Goal: Task Accomplishment & Management: Use online tool/utility

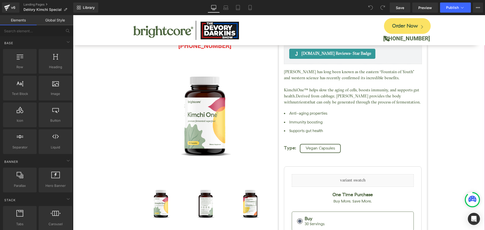
click at [441, 76] on div "Kimchi One™ (P) Title [DOMAIN_NAME] Reviews - Star Badge [DOMAIN_NAME] Reviews …" at bounding box center [279, 170] width 407 height 378
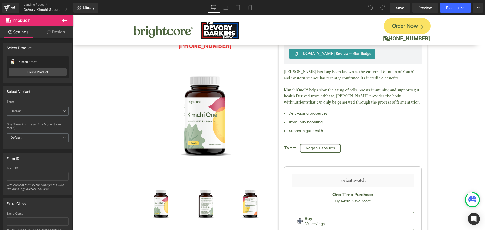
click at [97, 144] on div "Kimchi One™ (P) Title [DOMAIN_NAME] Reviews - Star Badge [DOMAIN_NAME] Reviews …" at bounding box center [279, 170] width 407 height 378
click at [90, 120] on div "Kimchi One™ (P) Title [DOMAIN_NAME] Reviews - Star Badge [DOMAIN_NAME] Reviews …" at bounding box center [279, 170] width 407 height 378
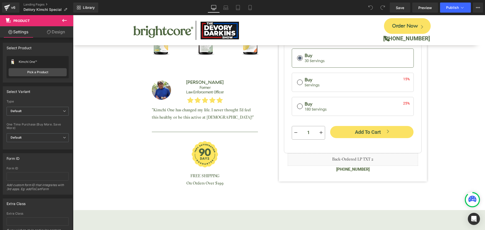
scroll to position [202, 0]
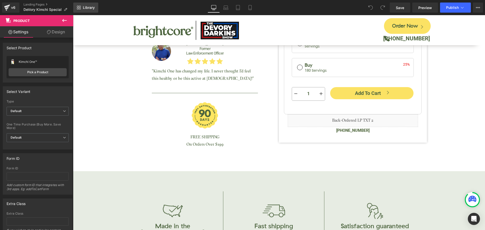
click at [83, 6] on span "Library" at bounding box center [89, 7] width 12 height 5
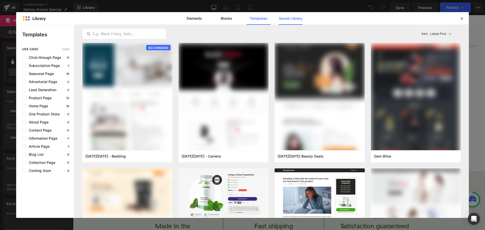
click at [283, 18] on link "Saved Library" at bounding box center [291, 18] width 24 height 13
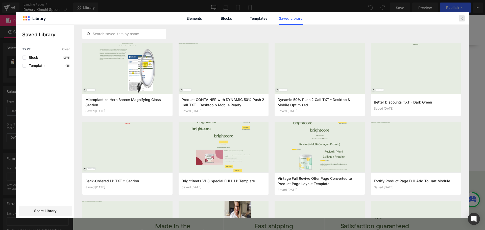
click at [462, 18] on icon at bounding box center [462, 18] width 5 height 5
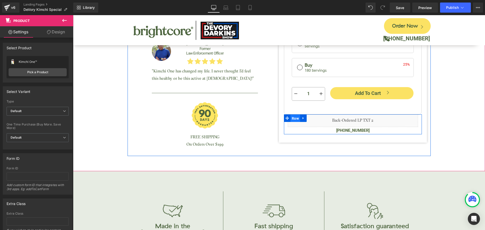
click at [294, 118] on span "Row" at bounding box center [296, 119] width 10 height 8
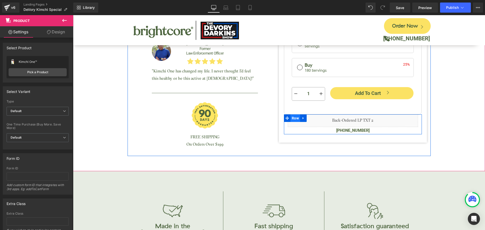
click at [292, 118] on span "Row" at bounding box center [296, 118] width 10 height 8
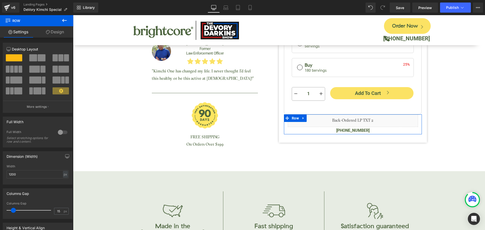
click at [59, 34] on link "Design" at bounding box center [55, 31] width 37 height 11
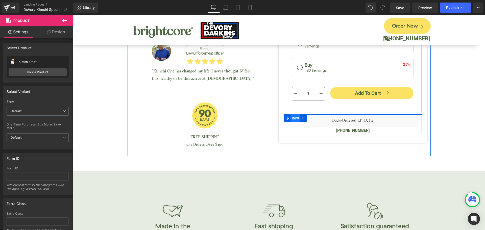
click at [293, 117] on span "Row" at bounding box center [296, 118] width 10 height 8
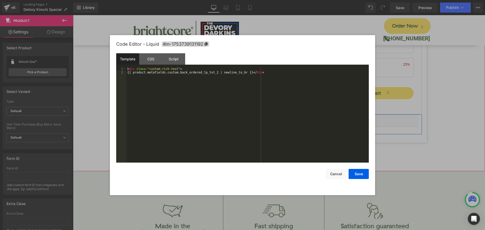
click at [359, 117] on div "Liquid" at bounding box center [353, 120] width 130 height 13
click at [179, 69] on div "< div class = "custom-rich-text" > {{ product.metafields.custom.back_ordered_lp…" at bounding box center [247, 118] width 243 height 103
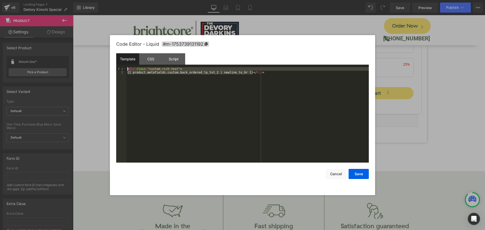
drag, startPoint x: 258, startPoint y: 73, endPoint x: 106, endPoint y: 68, distance: 151.7
click at [106, 68] on body "Row You are previewing how the will restyle your page. You can not edit Element…" at bounding box center [242, 115] width 485 height 230
click at [362, 57] on div "Template CSS Script Data" at bounding box center [242, 60] width 253 height 14
click at [129, 68] on div "< div class = "custom-rich-text" > {{ product.metafields.custom.back_ordered_lp…" at bounding box center [247, 115] width 243 height 96
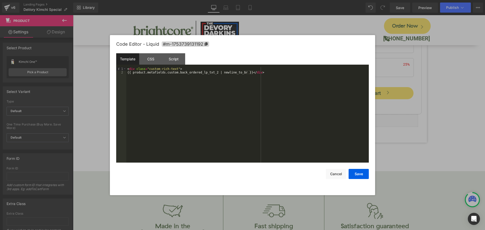
click at [128, 70] on div "< div class = "custom-rich-text" > {{ product.metafields.custom.back_ordered_lp…" at bounding box center [247, 118] width 243 height 103
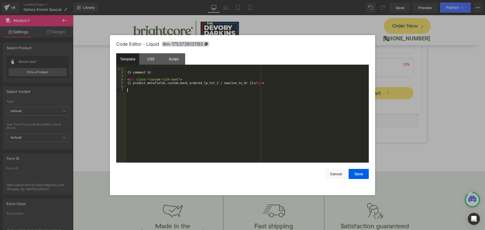
paste textarea
click at [168, 96] on div "{% comment %} < div class = "custom-rich-text" > {{ product.metafields.custom.b…" at bounding box center [248, 118] width 241 height 103
click at [135, 71] on div "{% comment %} < div class = "custom-rich-text" > {{ product.metafields.custom.b…" at bounding box center [248, 118] width 241 height 103
click at [136, 68] on div "{% comment %} < div class = "custom-rich-text" > {{ product.metafields.custom.b…" at bounding box center [248, 118] width 241 height 103
click at [129, 112] on div "{% comment %} < div class = "custom-rich-text" > {{ product.metafields.custom.b…" at bounding box center [247, 118] width 243 height 103
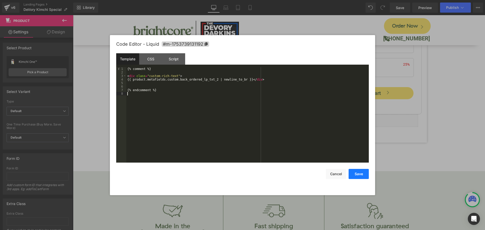
click at [356, 176] on button "Save" at bounding box center [359, 174] width 20 height 10
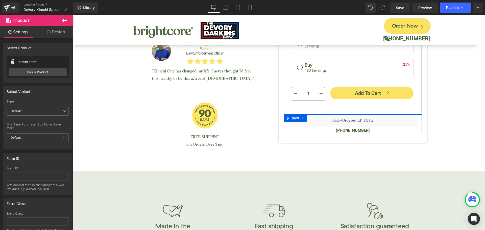
click at [357, 117] on icon at bounding box center [358, 118] width 3 height 3
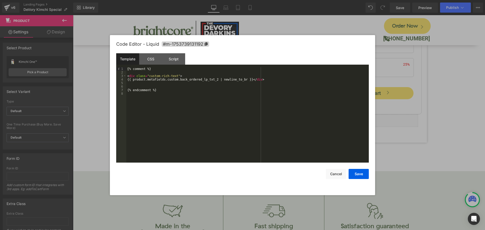
click at [142, 84] on div "{% comment %} < div class = "custom-rich-text" > {{ product.metafields.custom.b…" at bounding box center [247, 118] width 243 height 103
click at [175, 97] on div "{% comment %} < div class = "custom-rich-text" > {{ product.metafields.custom.b…" at bounding box center [247, 118] width 243 height 103
click at [153, 83] on div "{% comment %} < div class = "custom-rich-text" > {{ product.metafields.custom.b…" at bounding box center [247, 118] width 243 height 103
click at [135, 121] on div "{% comment %} < div class = "custom-rich-text" > {{ product.metafields.custom.b…" at bounding box center [247, 118] width 243 height 103
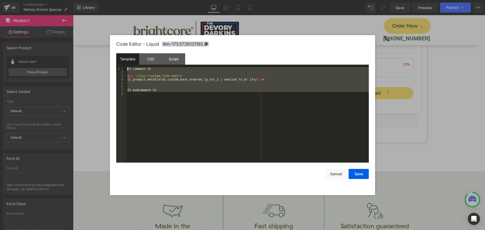
drag, startPoint x: 158, startPoint y: 94, endPoint x: 94, endPoint y: 67, distance: 70.0
click at [94, 67] on body "Row You are previewing how the will restyle your page. You can not edit Element…" at bounding box center [242, 115] width 485 height 230
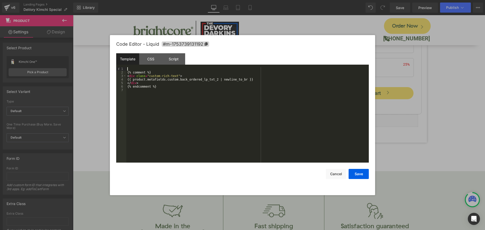
click at [140, 68] on div "{% comment %} < div class = "custom-rich-text" > {{ product.metafields.custom.b…" at bounding box center [247, 118] width 243 height 103
click at [355, 175] on button "Save" at bounding box center [359, 174] width 20 height 10
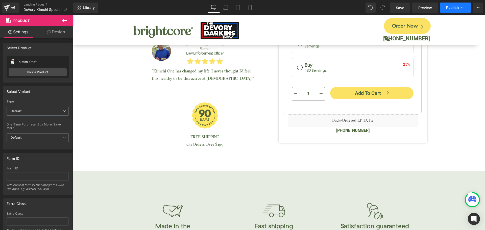
click at [446, 10] on button "Publish" at bounding box center [455, 8] width 31 height 10
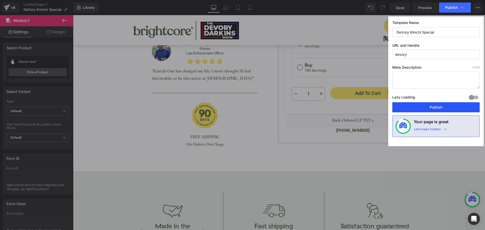
click at [440, 110] on button "Publish" at bounding box center [436, 107] width 87 height 10
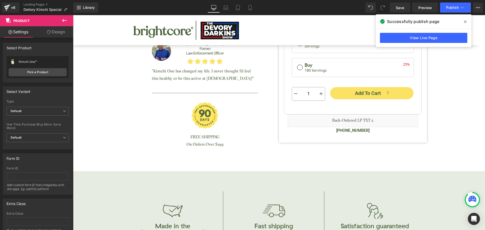
click at [466, 21] on icon at bounding box center [465, 21] width 3 height 3
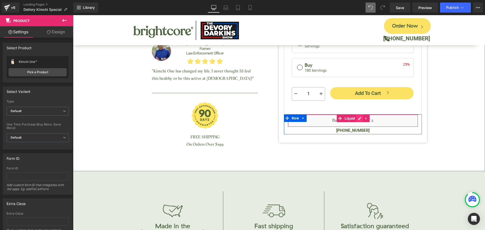
click at [358, 118] on icon at bounding box center [360, 119] width 4 height 4
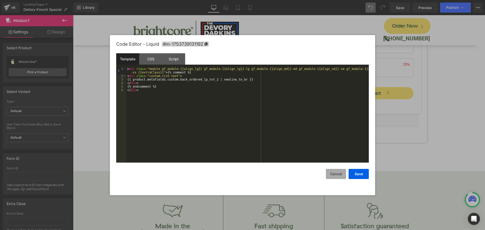
click at [338, 175] on button "Cancel" at bounding box center [336, 174] width 20 height 10
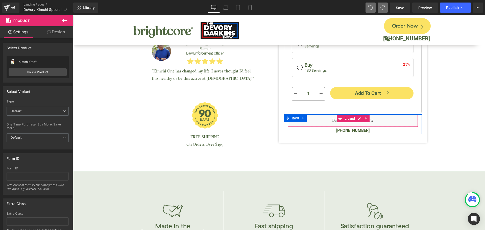
click at [358, 117] on icon at bounding box center [359, 118] width 3 height 3
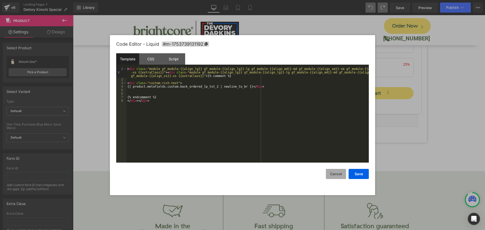
click at [334, 173] on button "Cancel" at bounding box center [336, 174] width 20 height 10
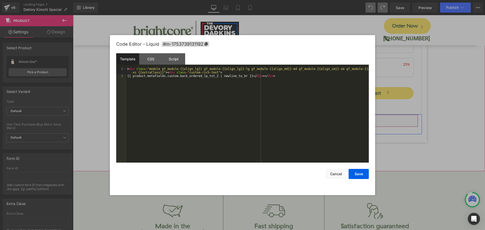
drag, startPoint x: 357, startPoint y: 116, endPoint x: 430, endPoint y: 131, distance: 74.4
click at [358, 117] on icon at bounding box center [360, 119] width 4 height 4
drag, startPoint x: 164, startPoint y: 73, endPoint x: 105, endPoint y: 64, distance: 60.3
click at [101, 67] on body "Row You are previewing how the will restyle your page. You can not edit Element…" at bounding box center [242, 115] width 485 height 230
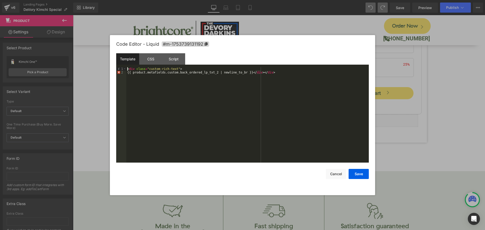
drag, startPoint x: 358, startPoint y: 117, endPoint x: 355, endPoint y: 114, distance: 3.9
click at [356, 116] on div "< div class = "custom-rich-text" > {{ product.metafields.custom.back_ordered_lp…" at bounding box center [247, 118] width 243 height 103
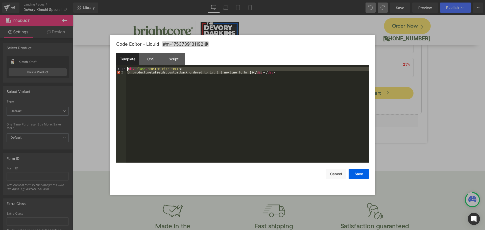
drag, startPoint x: 273, startPoint y: 75, endPoint x: 50, endPoint y: 42, distance: 225.3
click at [50, 42] on body "Row You are previewing how the will restyle your page. You can not edit Element…" at bounding box center [242, 115] width 485 height 230
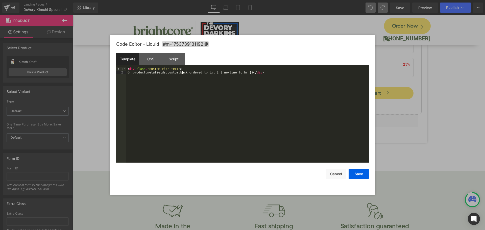
click at [182, 73] on div "< div class = "custom-rich-text" > {{ product.metafields.custom.back_ordered_lp…" at bounding box center [247, 118] width 243 height 103
click at [252, 74] on div "< div class = "custom-rich-text" > {{ product.metafields.custom.back_ordered_lp…" at bounding box center [247, 118] width 243 height 103
click at [257, 72] on div "< div class = "custom-rich-text" > {{ product.metafields.custom.back_ordered_lp…" at bounding box center [247, 118] width 243 height 103
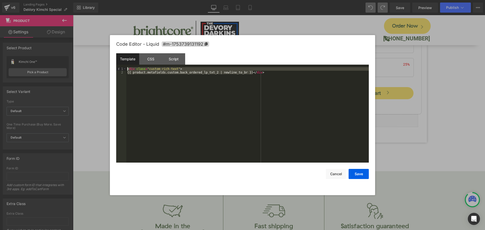
drag, startPoint x: 257, startPoint y: 71, endPoint x: 121, endPoint y: 69, distance: 136.2
click at [121, 69] on pre "1 2 < div class = "custom-rich-text" > {{ product.metafields.custom.back_ordere…" at bounding box center [242, 115] width 253 height 96
click at [156, 100] on div "< div class = "custom-rich-text" > {{ product.metafields.custom.back_ordered_lp…" at bounding box center [247, 115] width 243 height 96
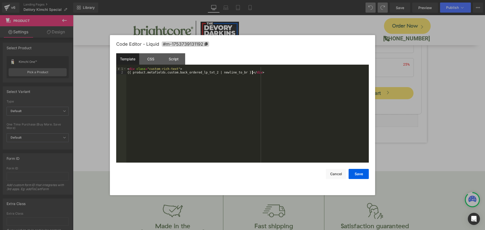
click at [268, 68] on div "< div class = "custom-rich-text" > {{ product.metafields.custom.back_ordered_lp…" at bounding box center [247, 118] width 243 height 103
click at [266, 74] on div "< div class = "custom-rich-text" > {{ product.metafields.custom.back_ordered_lp…" at bounding box center [247, 118] width 243 height 103
click at [359, 171] on button "Save" at bounding box center [359, 174] width 20 height 10
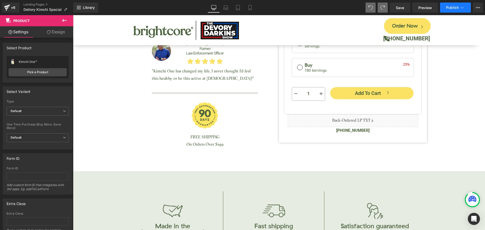
click at [454, 8] on span "Publish" at bounding box center [452, 8] width 13 height 4
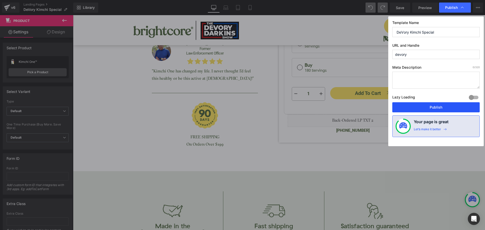
drag, startPoint x: 438, startPoint y: 109, endPoint x: 148, endPoint y: 11, distance: 306.7
click at [438, 109] on button "Publish" at bounding box center [436, 107] width 87 height 10
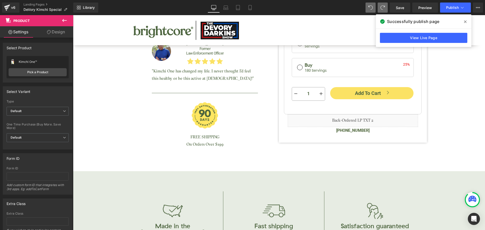
click at [465, 20] on icon at bounding box center [465, 22] width 3 height 4
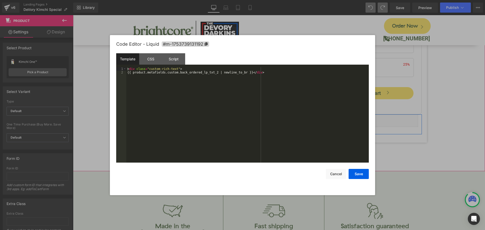
click at [357, 119] on icon at bounding box center [358, 118] width 3 height 3
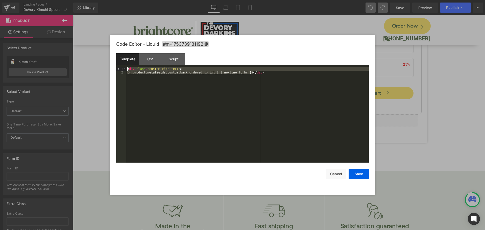
drag, startPoint x: 257, startPoint y: 74, endPoint x: 102, endPoint y: 65, distance: 155.7
click at [102, 65] on body "Row You are previewing how the will restyle your page. You can not edit Element…" at bounding box center [242, 115] width 485 height 230
click at [250, 91] on div "< div class = "custom-rich-text" > {{ product.metafields.custom.back_ordered_lp…" at bounding box center [247, 115] width 243 height 96
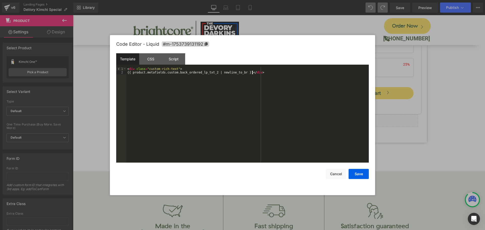
click at [167, 108] on div "< div class = "custom-rich-text" > {{ product.metafields.custom.back_ordered_lp…" at bounding box center [247, 118] width 243 height 103
click at [335, 175] on button "Cancel" at bounding box center [336, 174] width 20 height 10
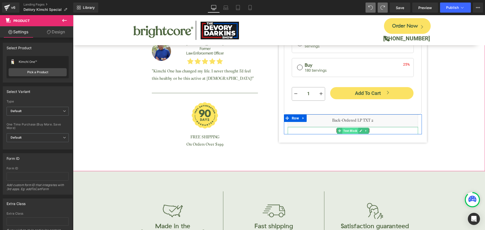
click at [353, 131] on span "Text Block" at bounding box center [350, 131] width 16 height 6
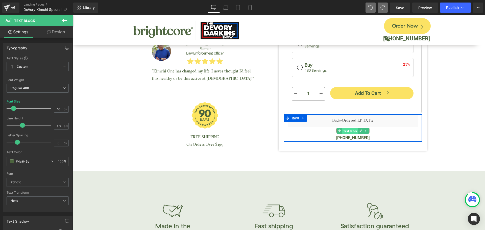
click at [350, 129] on span "Text Block" at bounding box center [350, 131] width 16 height 6
click at [330, 130] on p "[PHONE_NUMBER]" at bounding box center [353, 130] width 130 height 7
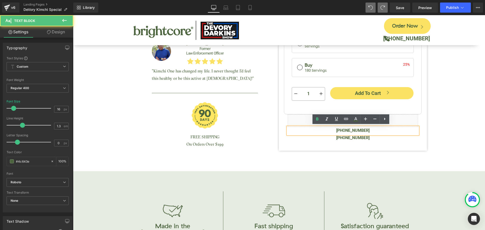
click at [354, 131] on span "[PHONE_NUMBER]" at bounding box center [352, 130] width 33 height 5
drag, startPoint x: 338, startPoint y: 130, endPoint x: 375, endPoint y: 130, distance: 36.6
click at [375, 130] on p "[PHONE_NUMBER]" at bounding box center [353, 130] width 130 height 7
paste div
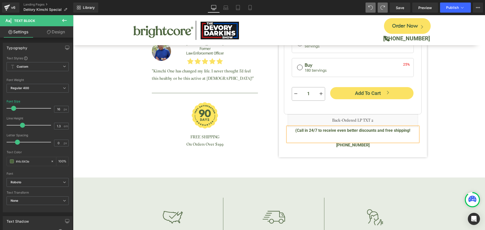
click at [295, 129] on span "(Call in 24/7 to receive even better discounts and free shipping!" at bounding box center [352, 130] width 115 height 5
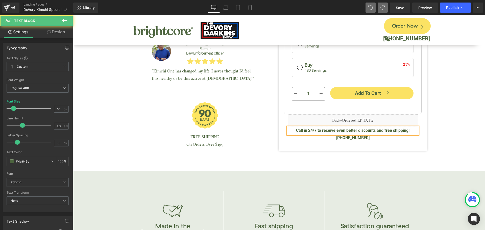
click at [340, 130] on span "Call in 24/7 to receive even better discounts and free shipping!" at bounding box center [352, 130] width 113 height 5
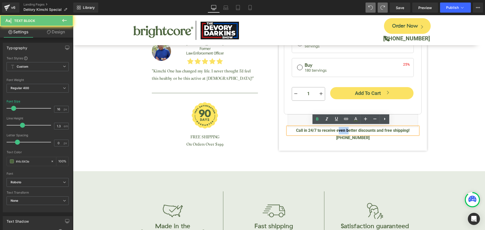
click at [340, 130] on span "Call in 24/7 to receive even better discounts and free shipping!" at bounding box center [352, 130] width 113 height 5
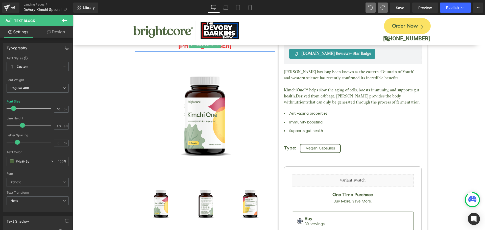
click at [182, 48] on p "[PHONE_NUMBER]" at bounding box center [205, 45] width 141 height 11
click at [21, 161] on input "#f82020" at bounding box center [32, 162] width 32 height 6
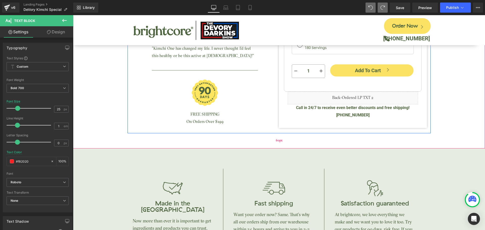
scroll to position [253, 0]
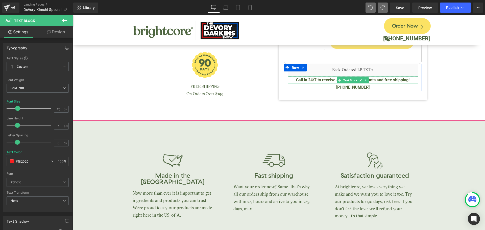
click at [332, 79] on span "Call in 24/7 to receive even better discounts and free shipping!" at bounding box center [352, 80] width 113 height 5
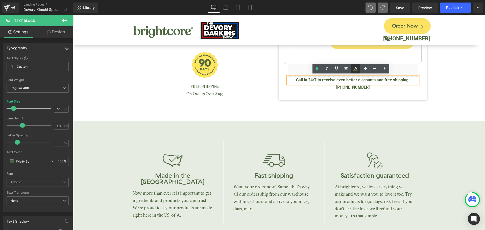
click at [354, 70] on icon at bounding box center [356, 69] width 6 height 6
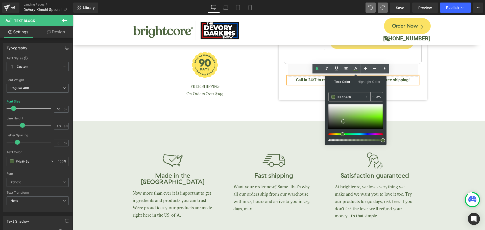
click at [347, 96] on input "#4c6439" at bounding box center [351, 97] width 27 height 6
paste input "f82020"
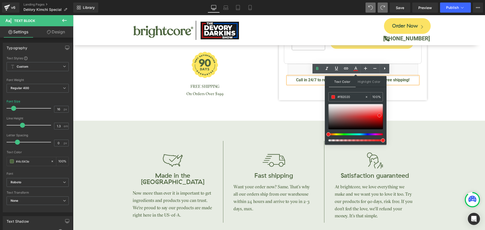
click at [380, 115] on span at bounding box center [380, 115] width 4 height 4
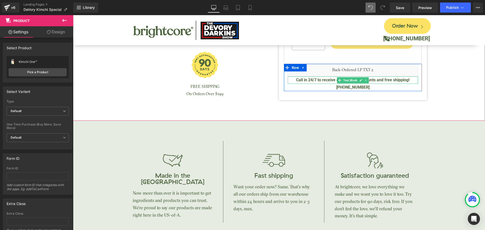
click at [329, 79] on span "Call in 24/7 to receive even better discounts and free shipping!" at bounding box center [352, 80] width 113 height 5
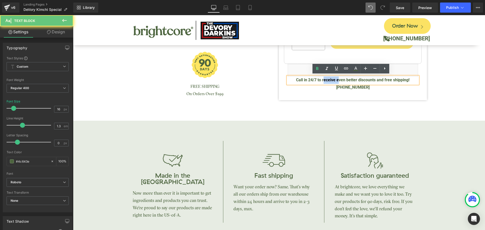
click at [329, 79] on span "Call in 24/7 to receive even better discounts and free shipping!" at bounding box center [352, 80] width 113 height 5
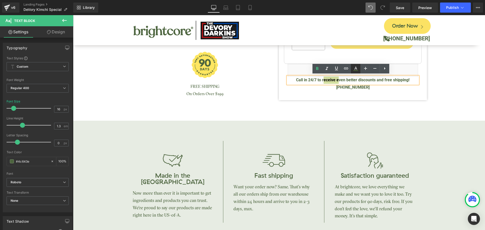
click at [356, 70] on icon at bounding box center [356, 69] width 6 height 6
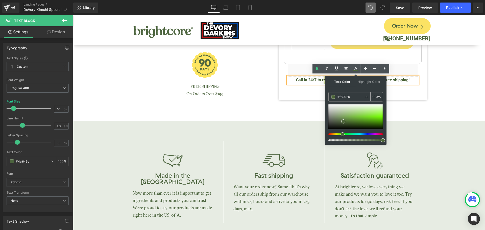
click at [346, 97] on input "#f82020" at bounding box center [351, 97] width 27 height 6
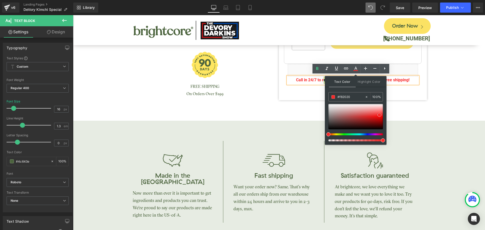
click at [379, 115] on span at bounding box center [380, 115] width 4 height 4
click at [344, 96] on input "#f82020" at bounding box center [351, 97] width 27 height 6
paste input "#f82020"
click at [341, 97] on input "##f82020" at bounding box center [351, 97] width 27 height 6
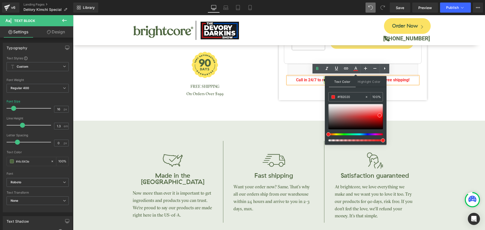
type input "#f82020"
click at [381, 116] on span at bounding box center [380, 115] width 4 height 4
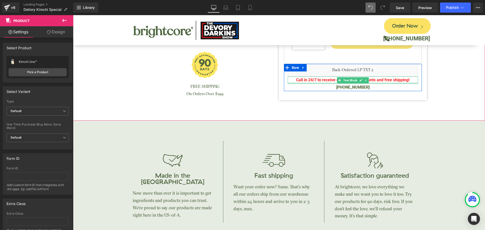
click at [322, 81] on span "Call in 24/7 to receive even better discounts and free shipping!" at bounding box center [352, 80] width 113 height 5
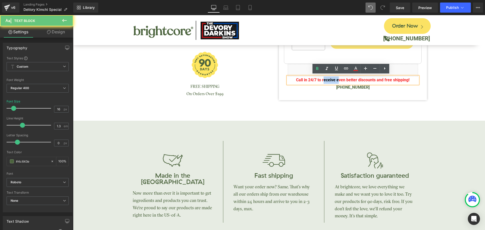
click at [322, 81] on span "Call in 24/7 to receive even better discounts and free shipping!" at bounding box center [352, 80] width 113 height 5
copy span "Call in 24/7 to receive even better discounts and free shipping!"
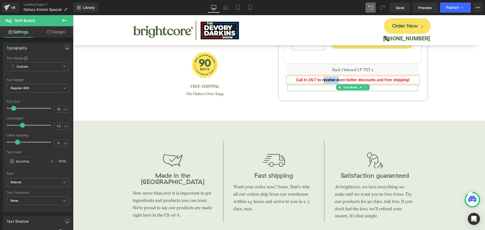
click at [379, 87] on p "[PHONE_NUMBER]" at bounding box center [353, 87] width 130 height 7
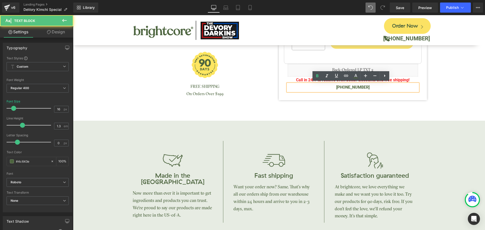
click at [360, 87] on span "[PHONE_NUMBER]" at bounding box center [352, 87] width 33 height 5
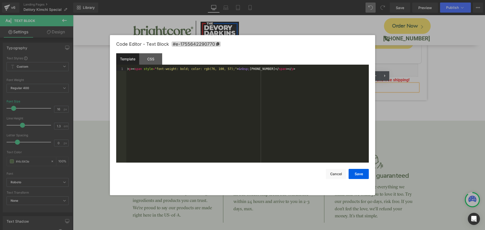
click at [351, 0] on div "Text Block You are previewing how the will restyle your page. You can not edit …" at bounding box center [242, 0] width 485 height 0
drag, startPoint x: 197, startPoint y: 70, endPoint x: 224, endPoint y: 70, distance: 27.3
click at [224, 70] on div "< p > < span style = "font-weight: bold; color: rgb(76, 100, 57);" > &nbsp; [PH…" at bounding box center [247, 118] width 243 height 103
click at [360, 174] on button "Save" at bounding box center [359, 174] width 20 height 10
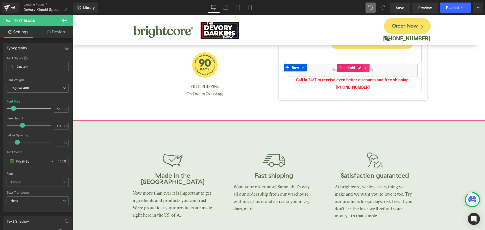
click at [365, 68] on icon at bounding box center [367, 68] width 4 height 4
click at [368, 67] on icon at bounding box center [370, 68] width 4 height 4
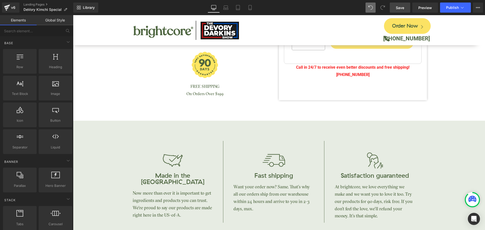
click at [401, 12] on link "Save" at bounding box center [400, 8] width 20 height 10
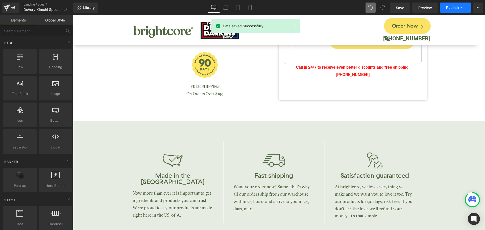
click at [449, 7] on span "Publish" at bounding box center [452, 8] width 13 height 4
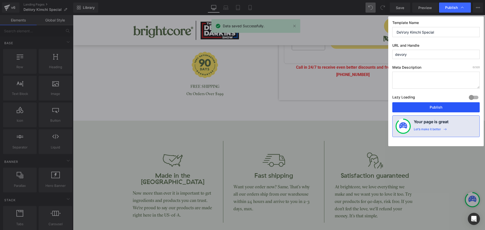
click at [450, 104] on button "Publish" at bounding box center [436, 107] width 87 height 10
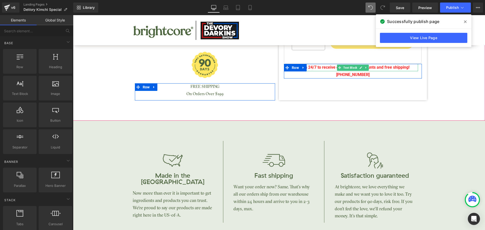
click at [323, 66] on span "Call in 24/7 to receive even better discounts and free shipping!" at bounding box center [352, 67] width 113 height 5
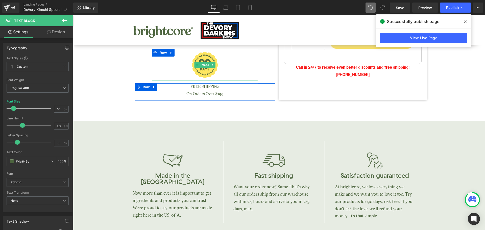
click at [53, 36] on link "Design" at bounding box center [56, 31] width 37 height 11
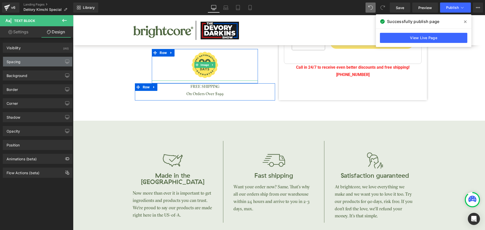
click at [32, 65] on div "Spacing" at bounding box center [37, 62] width 69 height 10
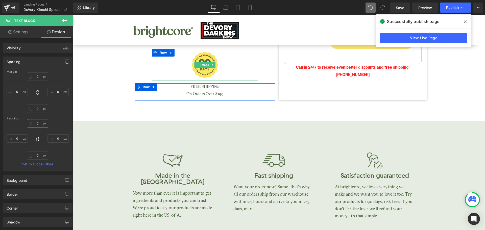
click at [36, 124] on input "text" at bounding box center [37, 123] width 21 height 8
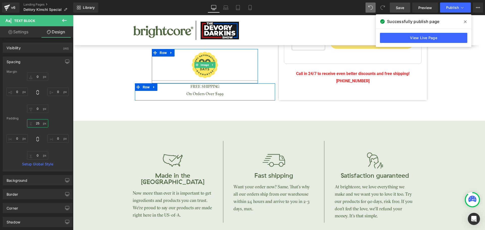
type input "25"
click at [397, 10] on link "Save" at bounding box center [400, 8] width 20 height 10
click at [465, 22] on icon at bounding box center [465, 21] width 3 height 3
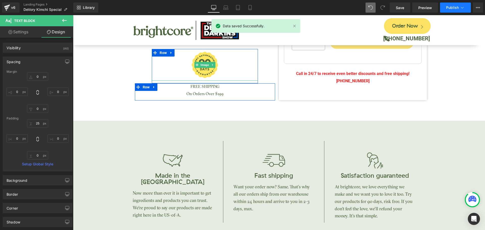
click at [454, 9] on span "Publish" at bounding box center [452, 8] width 13 height 4
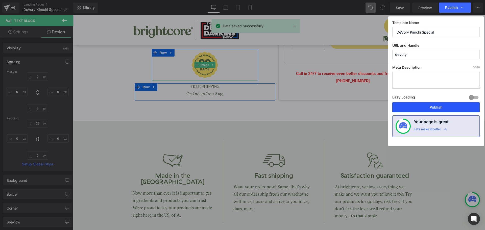
click at [445, 108] on button "Publish" at bounding box center [436, 107] width 87 height 10
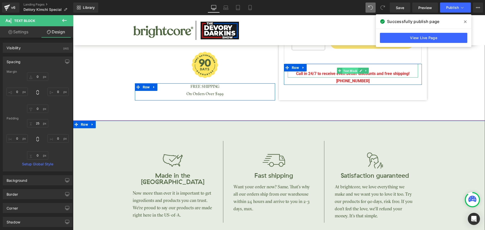
click at [342, 71] on span "Text Block" at bounding box center [350, 71] width 16 height 6
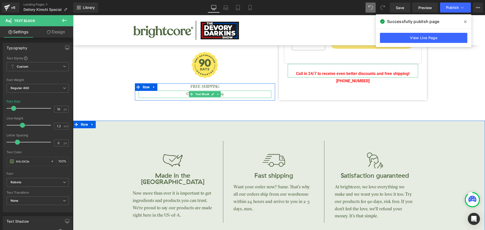
click at [60, 34] on link "Design" at bounding box center [56, 31] width 37 height 11
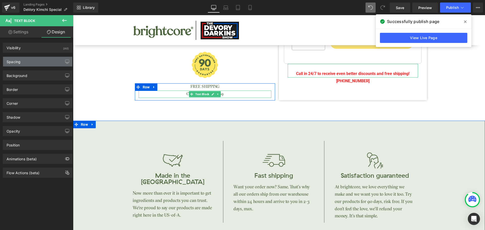
click at [33, 60] on div "Spacing" at bounding box center [37, 62] width 69 height 10
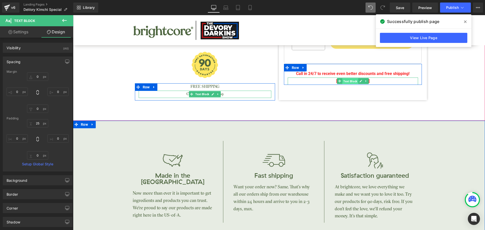
click at [351, 80] on span "Text Block" at bounding box center [350, 81] width 16 height 6
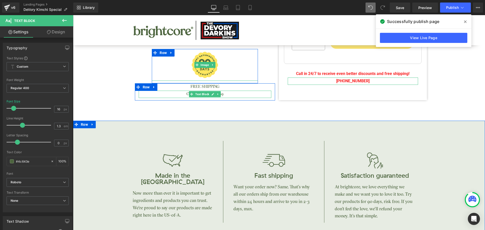
click at [57, 34] on link "Design" at bounding box center [56, 31] width 37 height 11
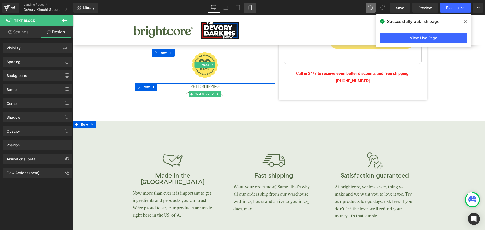
click at [251, 6] on icon at bounding box center [250, 7] width 5 height 5
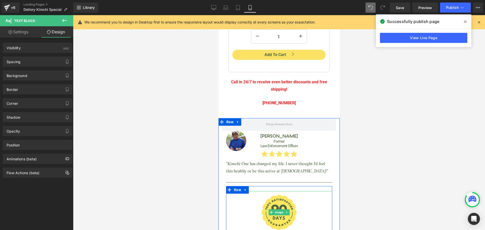
scroll to position [420, 0]
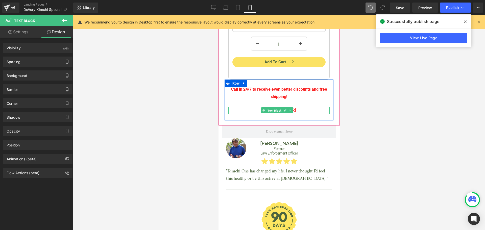
click at [277, 108] on span "Text Block" at bounding box center [274, 111] width 16 height 6
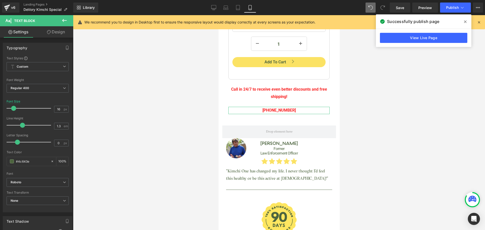
click at [54, 36] on link "Design" at bounding box center [56, 31] width 37 height 11
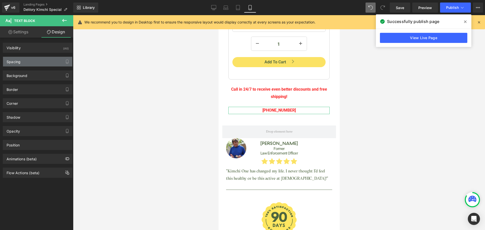
click at [38, 59] on div "Spacing" at bounding box center [37, 62] width 69 height 10
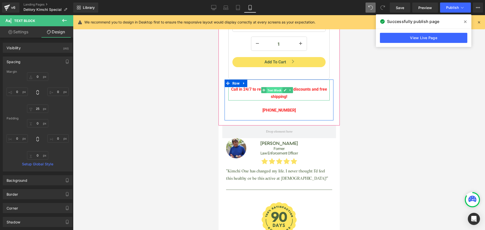
click at [276, 87] on span "Text Block" at bounding box center [274, 90] width 16 height 6
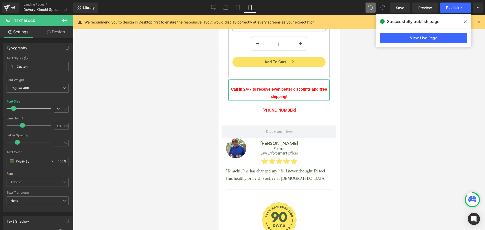
click at [59, 34] on link "Design" at bounding box center [56, 31] width 37 height 11
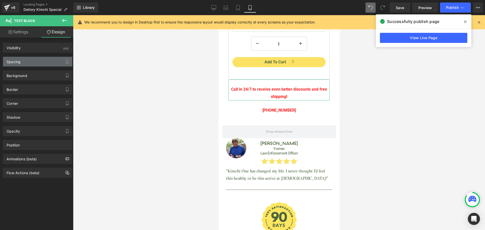
click at [35, 62] on div "Spacing" at bounding box center [37, 62] width 69 height 10
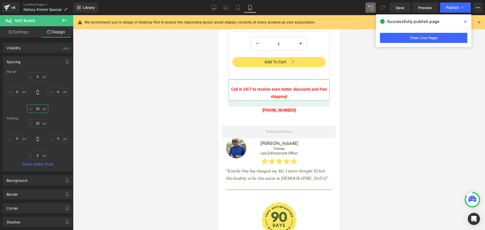
click at [37, 109] on input "25" at bounding box center [37, 109] width 21 height 8
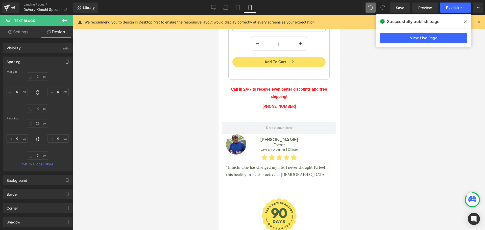
click at [464, 24] on span at bounding box center [466, 22] width 8 height 8
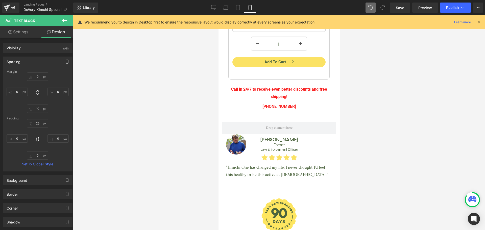
click at [479, 21] on icon at bounding box center [479, 22] width 5 height 5
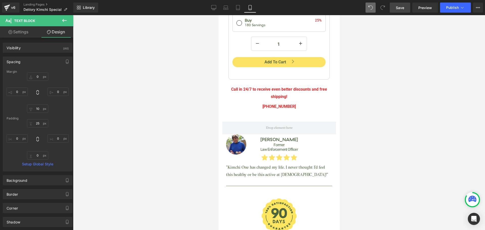
click at [408, 9] on link "Save" at bounding box center [400, 8] width 20 height 10
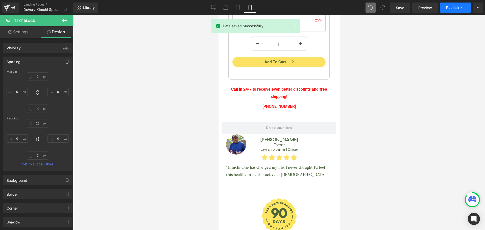
click at [449, 9] on span "Publish" at bounding box center [452, 8] width 13 height 4
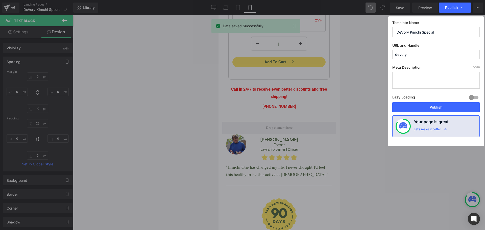
click at [448, 105] on button "Publish" at bounding box center [436, 107] width 87 height 10
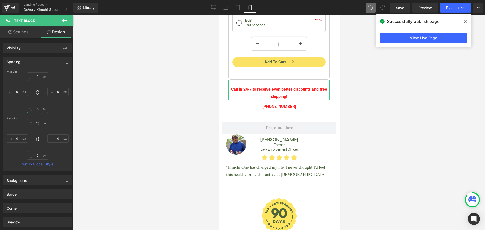
click at [38, 107] on input "10" at bounding box center [37, 109] width 21 height 8
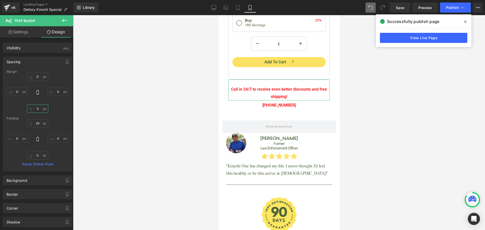
type input "5"
click at [53, 107] on div "0 0 5 0" at bounding box center [38, 93] width 62 height 40
click at [404, 10] on span "Save" at bounding box center [400, 7] width 8 height 5
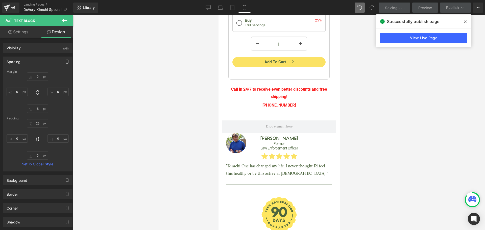
click at [465, 22] on icon at bounding box center [465, 21] width 3 height 3
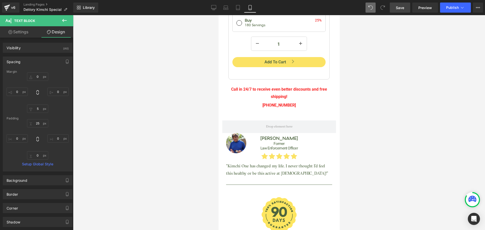
click at [406, 11] on link "Save" at bounding box center [400, 8] width 20 height 10
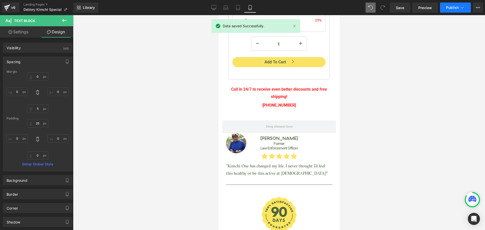
click at [452, 9] on span "Publish" at bounding box center [452, 8] width 13 height 4
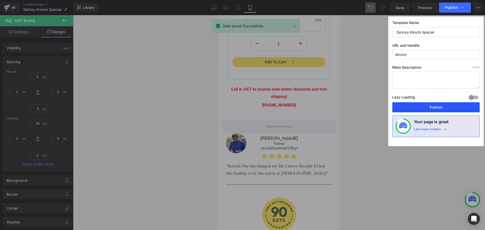
click at [445, 104] on button "Publish" at bounding box center [436, 107] width 87 height 10
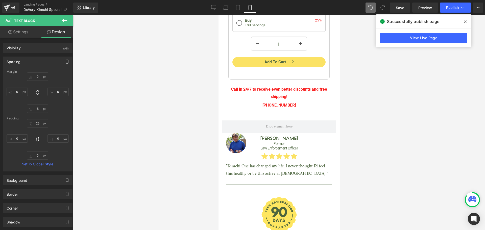
click at [465, 23] on icon at bounding box center [465, 21] width 3 height 3
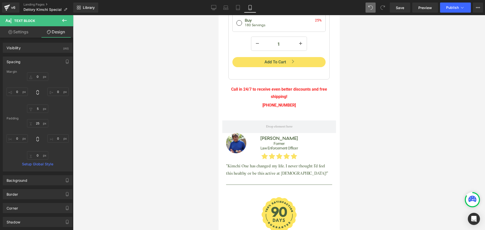
click at [432, 52] on div at bounding box center [279, 122] width 412 height 215
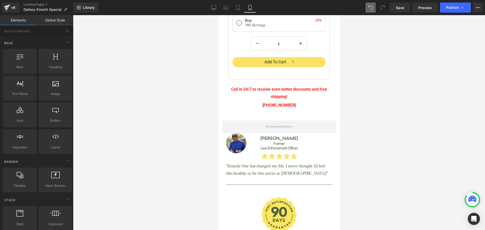
click at [182, 81] on div at bounding box center [279, 122] width 412 height 215
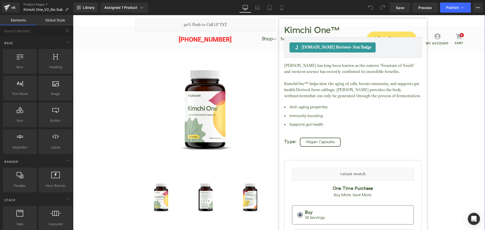
click at [116, 95] on div "Kimchi One™ (P) Title Judge.me Reviews - Star Badge Judge.me Reviews Liquid (88…" at bounding box center [279, 166] width 407 height 371
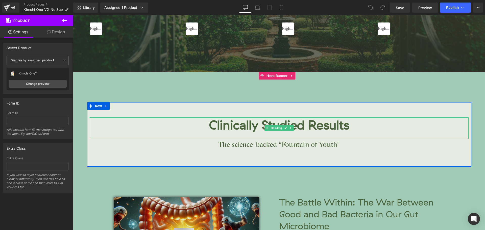
scroll to position [834, 0]
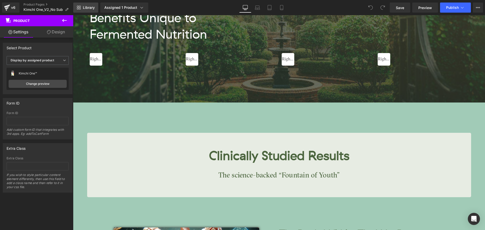
click at [83, 7] on span "Library" at bounding box center [89, 7] width 12 height 5
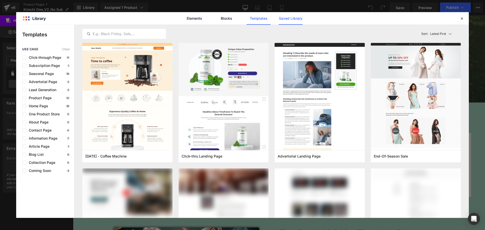
click at [286, 18] on link "Saved Library" at bounding box center [291, 18] width 24 height 13
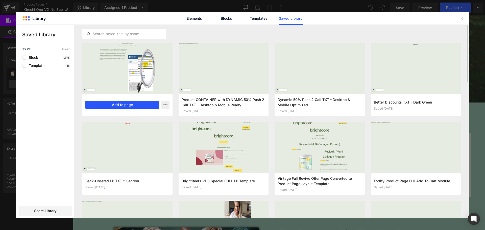
click at [141, 106] on button "Add to page" at bounding box center [122, 105] width 74 height 8
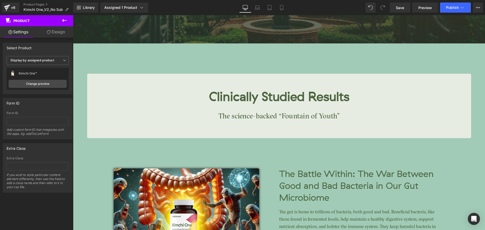
scroll to position [873, 0]
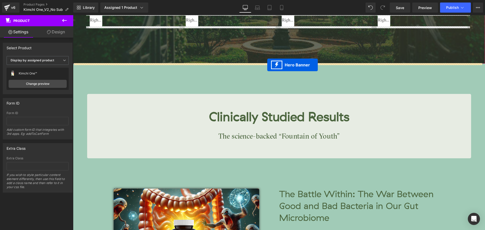
drag, startPoint x: 261, startPoint y: 45, endPoint x: 267, endPoint y: 65, distance: 20.9
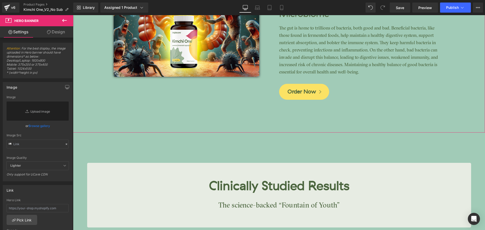
scroll to position [1227, 0]
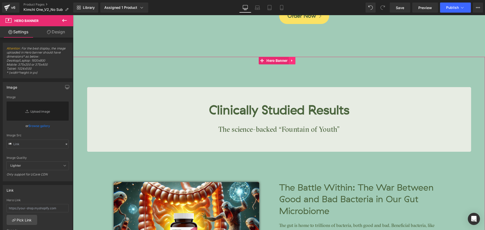
click at [294, 60] on icon at bounding box center [293, 61] width 4 height 4
click at [297, 61] on icon at bounding box center [296, 61] width 4 height 4
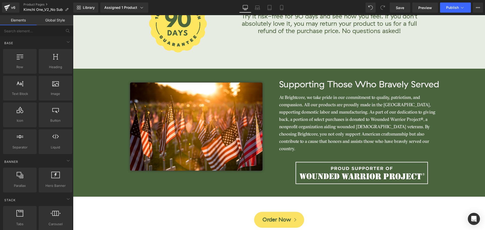
scroll to position [1783, 0]
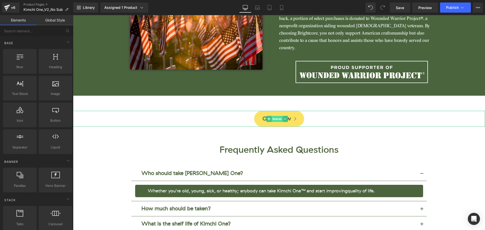
click at [278, 116] on span "Button" at bounding box center [277, 119] width 11 height 6
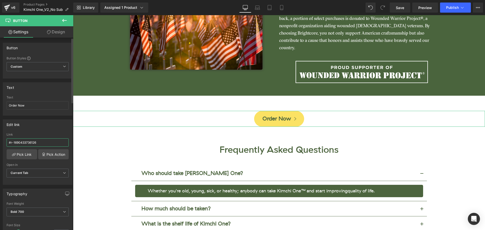
click at [30, 142] on input "#r-1690433736126" at bounding box center [38, 143] width 62 height 8
click at [30, 141] on input "#r-1690433736126" at bounding box center [38, 143] width 62 height 8
click at [31, 140] on input "#r-1690433736126" at bounding box center [38, 143] width 62 height 8
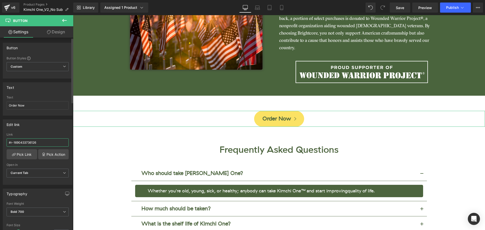
click at [31, 140] on input "#r-1690433736126" at bounding box center [38, 143] width 62 height 8
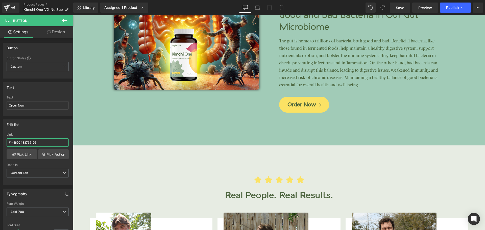
scroll to position [1177, 0]
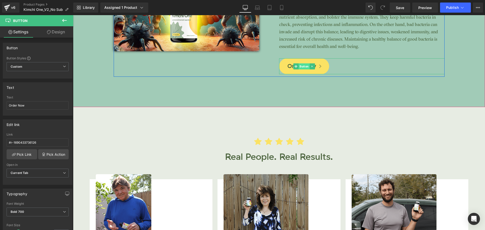
click at [301, 67] on span "Button" at bounding box center [304, 66] width 11 height 6
click at [34, 145] on input "#r-1740780080883" at bounding box center [38, 143] width 62 height 8
paste input "690433736126"
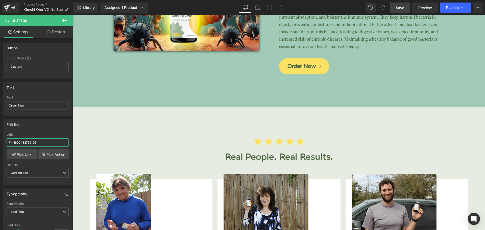
type input "#r-1690433736126"
click at [403, 5] on span "Save" at bounding box center [400, 7] width 8 height 5
click at [450, 8] on span "Publish" at bounding box center [452, 8] width 13 height 4
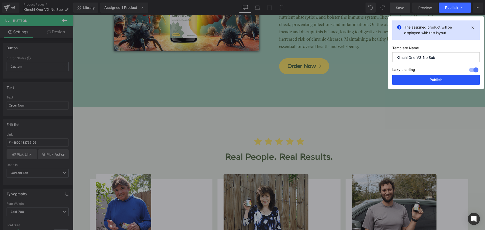
click at [443, 78] on button "Publish" at bounding box center [436, 80] width 87 height 10
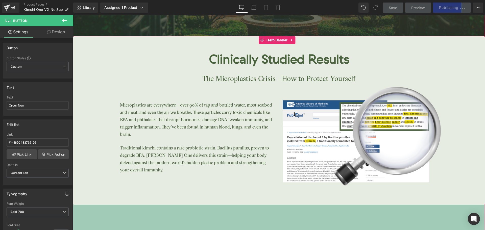
scroll to position [848, 0]
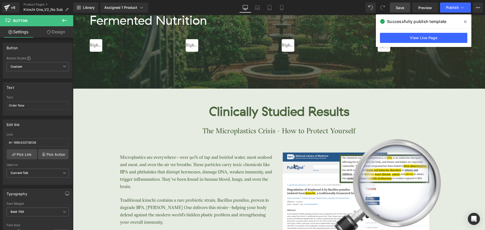
click at [466, 22] on icon at bounding box center [465, 21] width 3 height 3
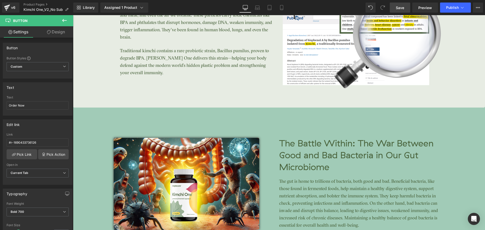
scroll to position [1000, 0]
